Goal: Information Seeking & Learning: Learn about a topic

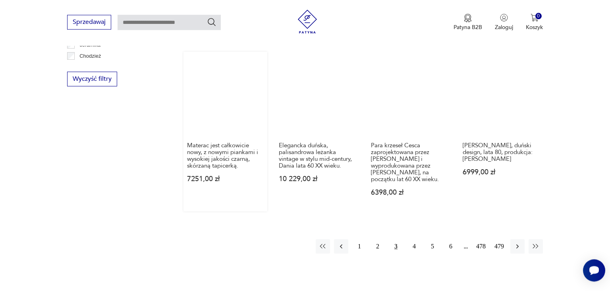
scroll to position [882, 0]
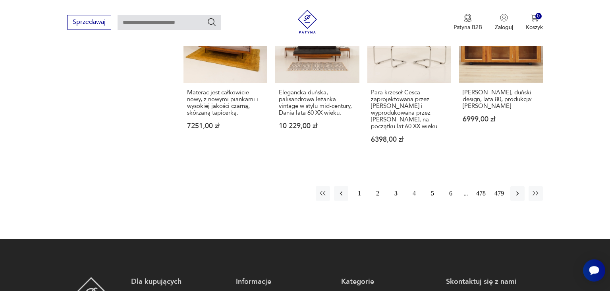
click at [414, 186] on button "4" at bounding box center [414, 193] width 14 height 14
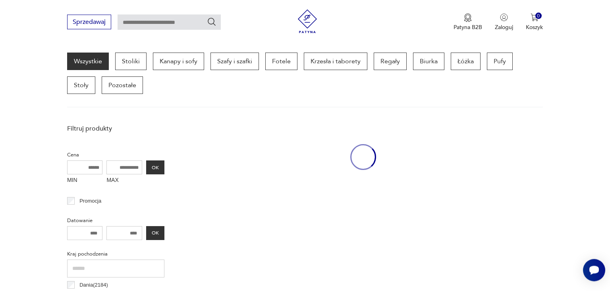
scroll to position [210, 0]
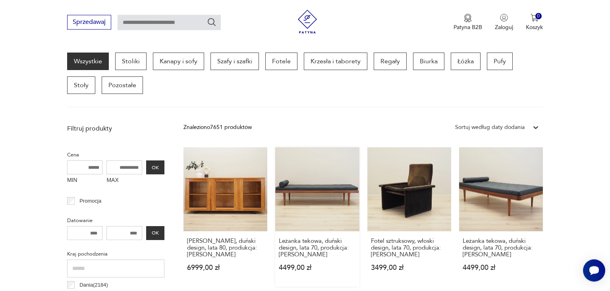
click at [305, 197] on link "Leżanka tekowa, duński design, lata 70, produkcja: [PERSON_NAME] 4499,00 zł" at bounding box center [317, 216] width 84 height 139
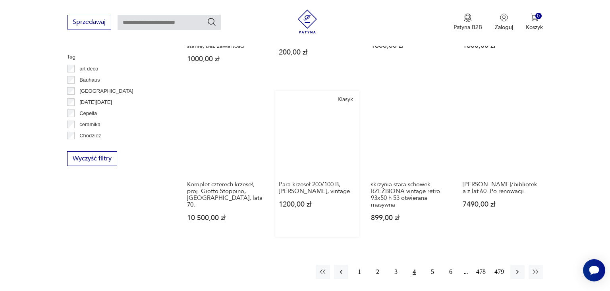
scroll to position [918, 0]
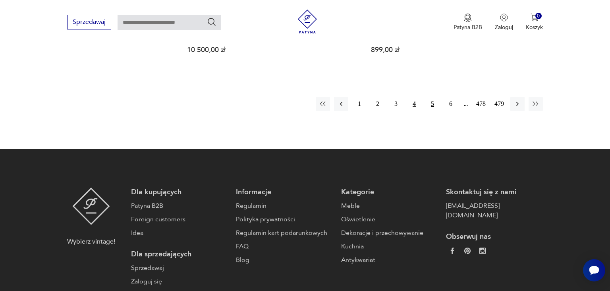
click at [434, 97] on button "5" at bounding box center [433, 104] width 14 height 14
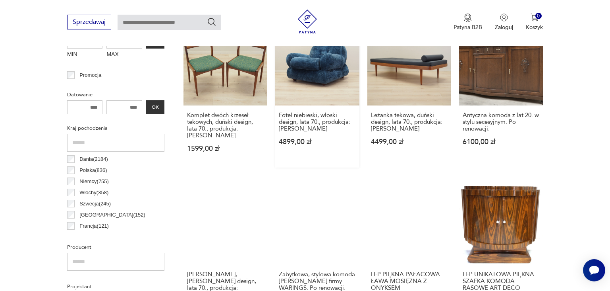
scroll to position [294, 0]
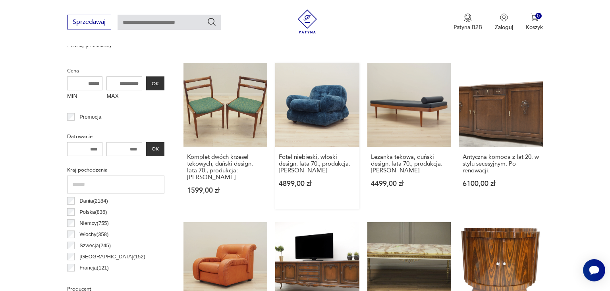
click at [336, 115] on link "Fotel niebieski, włoski design, lata 70., produkcja: Włochy 4899,00 zł" at bounding box center [317, 136] width 84 height 146
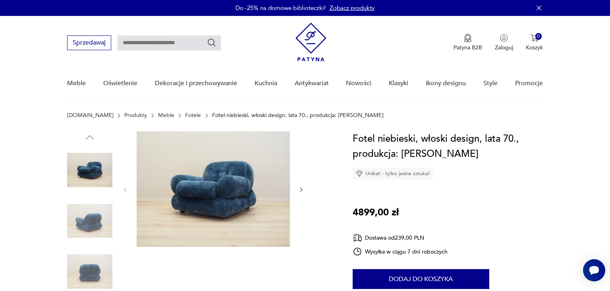
click at [300, 186] on icon "button" at bounding box center [301, 189] width 7 height 7
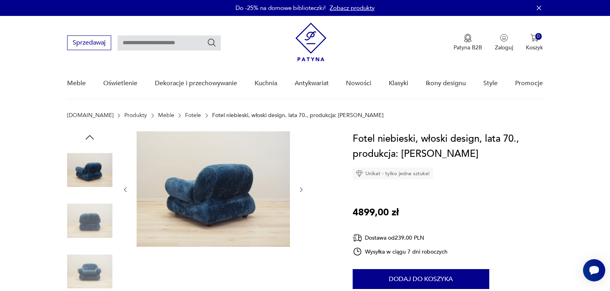
click at [300, 186] on icon "button" at bounding box center [301, 189] width 7 height 7
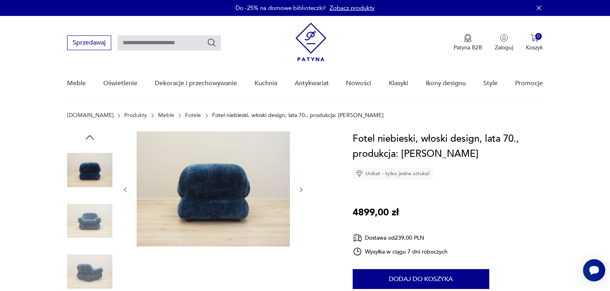
click at [300, 191] on icon "button" at bounding box center [301, 189] width 7 height 7
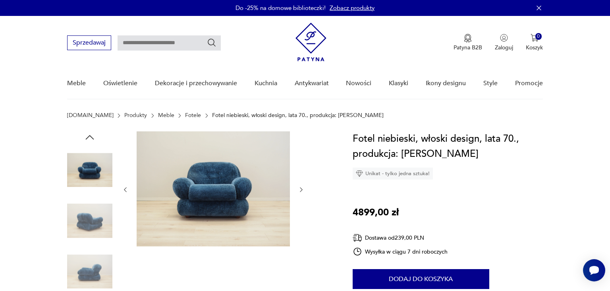
click at [303, 188] on icon "button" at bounding box center [301, 189] width 7 height 7
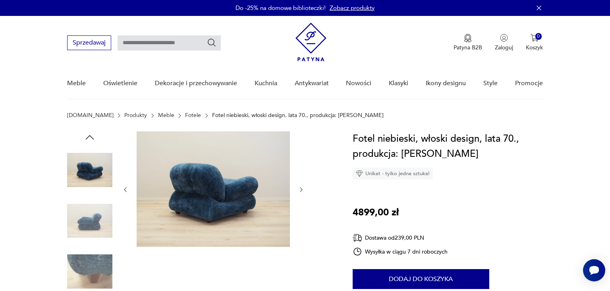
click at [302, 191] on icon "button" at bounding box center [301, 189] width 7 height 7
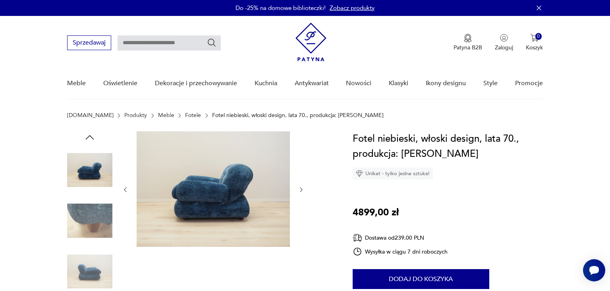
click at [302, 191] on icon "button" at bounding box center [301, 189] width 7 height 7
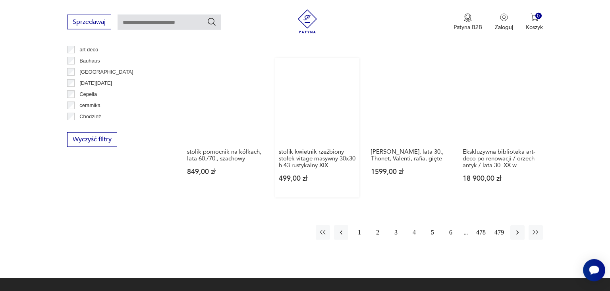
scroll to position [829, 0]
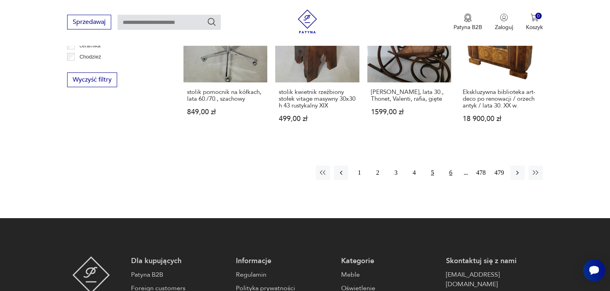
click at [450, 165] on button "6" at bounding box center [451, 172] width 14 height 14
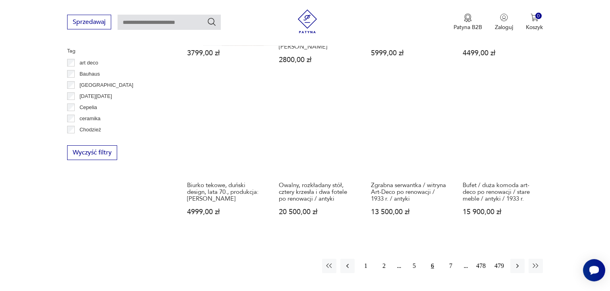
scroll to position [924, 0]
